Goal: Task Accomplishment & Management: Manage account settings

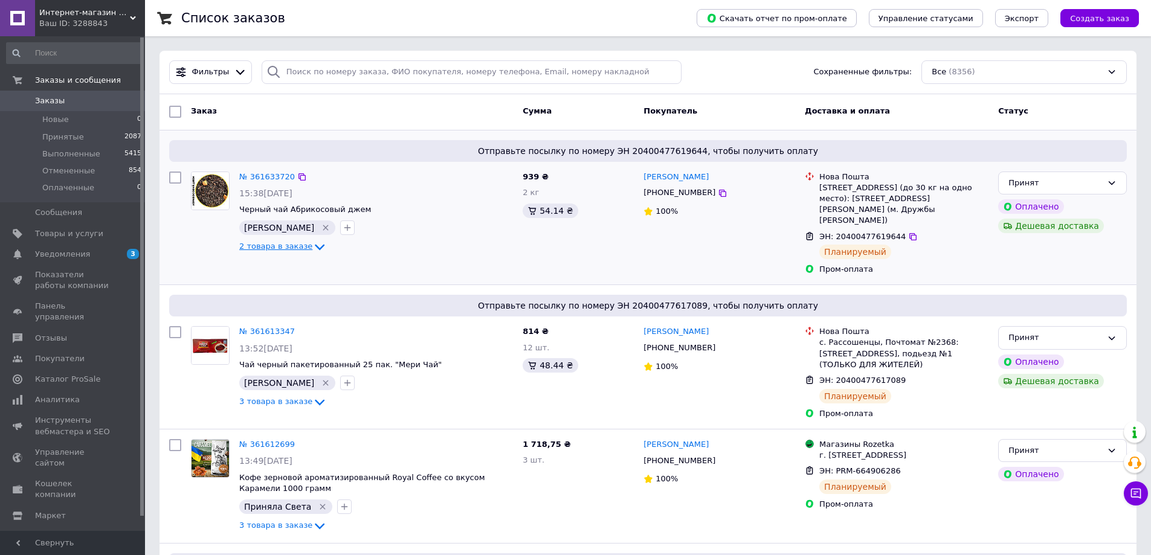
click at [312, 252] on icon at bounding box center [319, 247] width 14 height 14
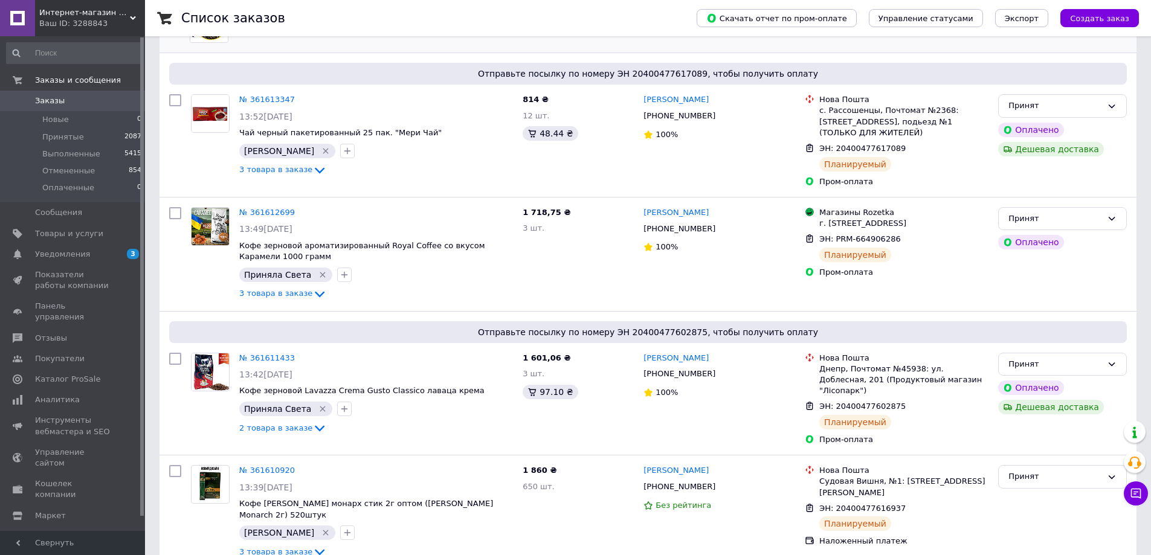
scroll to position [544, 0]
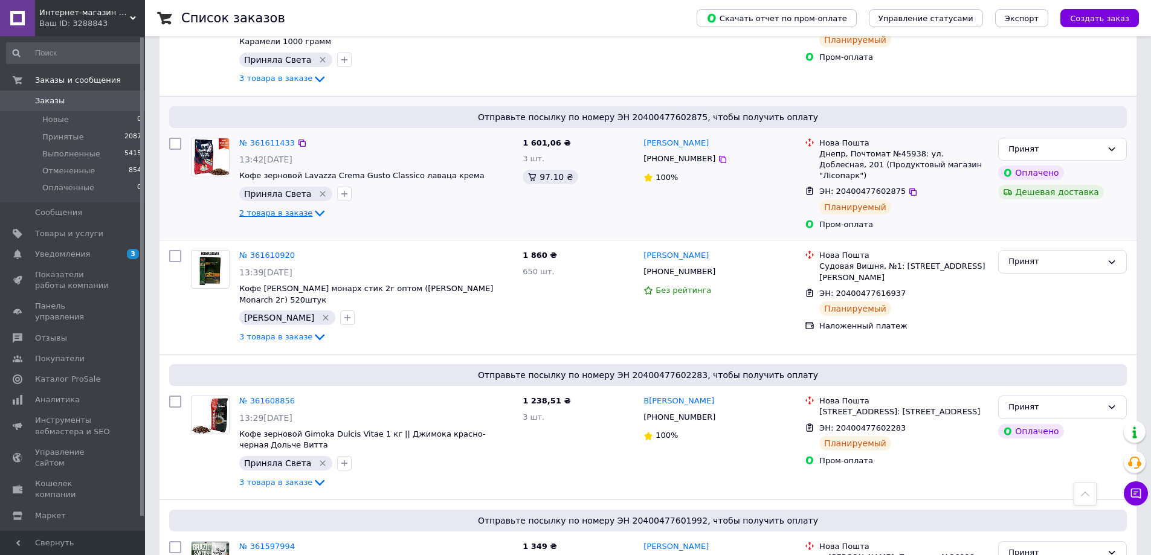
click at [296, 208] on span "2 товара в заказе" at bounding box center [275, 212] width 73 height 9
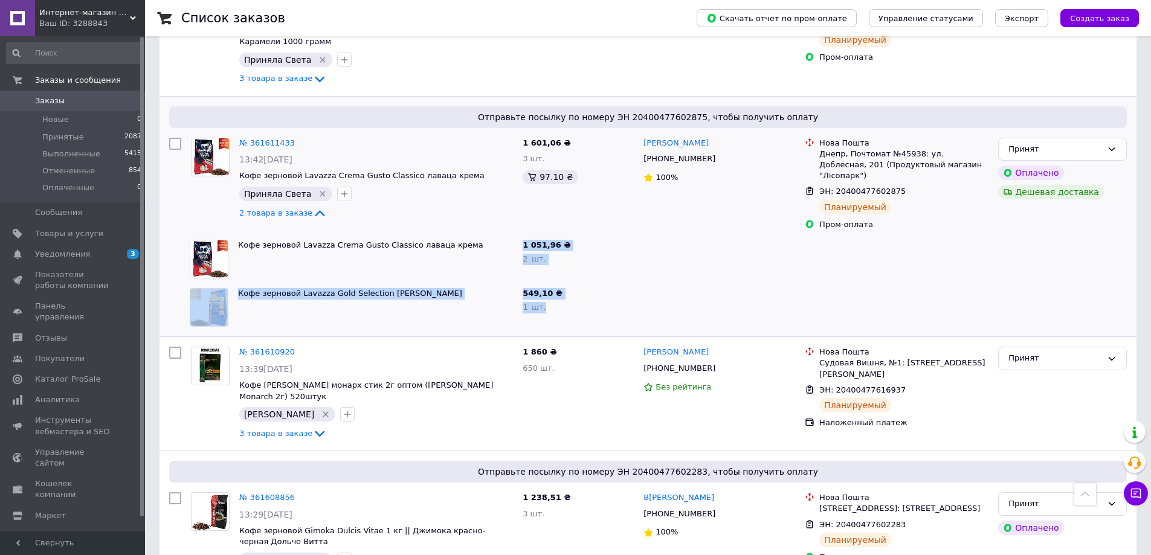
drag, startPoint x: 544, startPoint y: 291, endPoint x: 523, endPoint y: 215, distance: 79.0
click at [523, 215] on div "Отправьте посылку по номеру ЭН 20400477602875, чтобы получить оплату № 36161143…" at bounding box center [647, 217] width 977 height 241
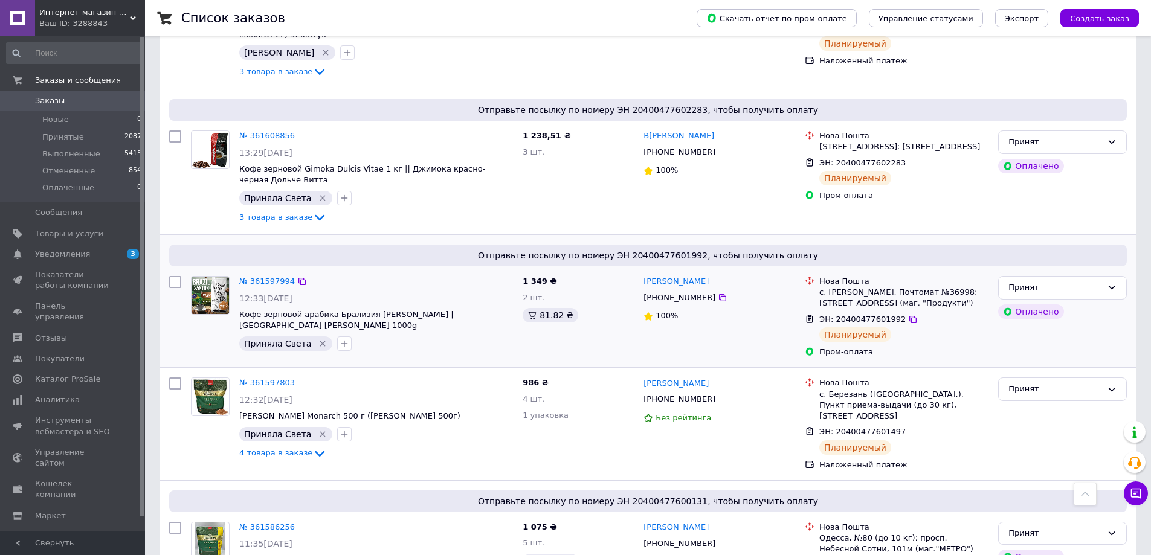
scroll to position [906, 0]
click at [92, 234] on span "Товары и услуги" at bounding box center [69, 233] width 68 height 11
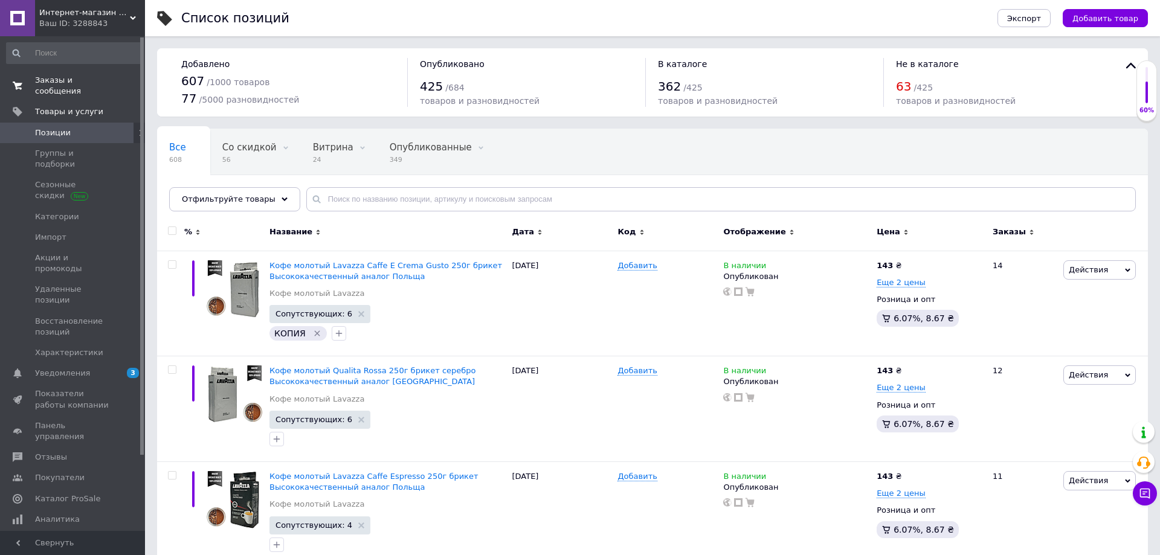
click at [82, 74] on link "Заказы и сообщения 0 0" at bounding box center [74, 85] width 149 height 31
